Goal: Find specific page/section

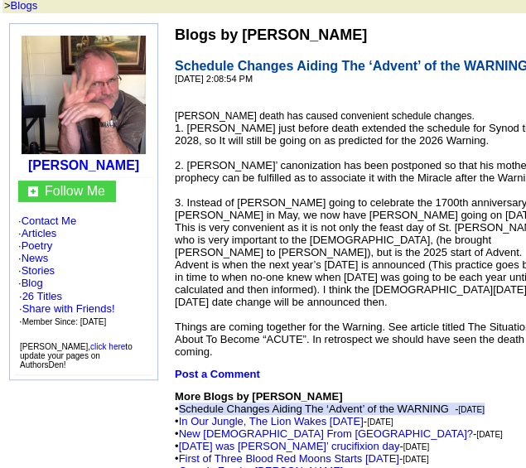
scroll to position [166, 0]
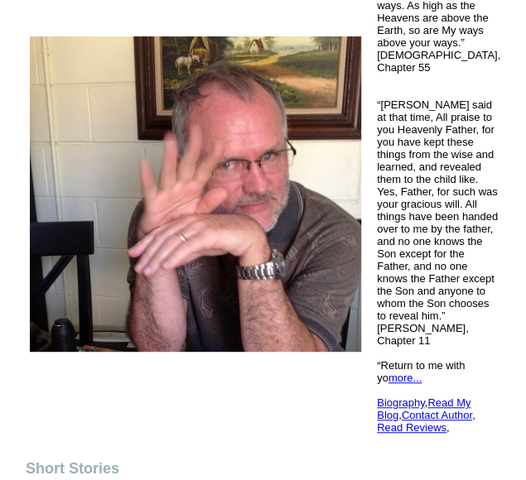
scroll to position [497, 0]
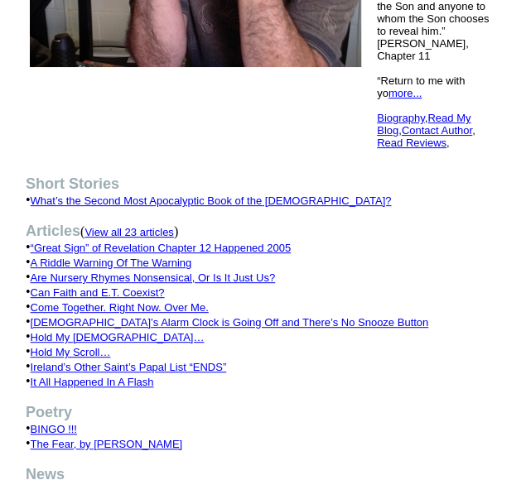
click at [173, 226] on font "View all 23 articles" at bounding box center [128, 232] width 89 height 12
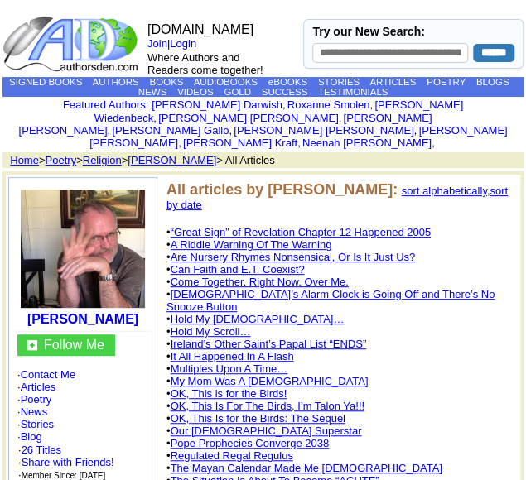
click at [468, 191] on link "sort by date" at bounding box center [336, 198] width 341 height 27
